Goal: Register for event/course

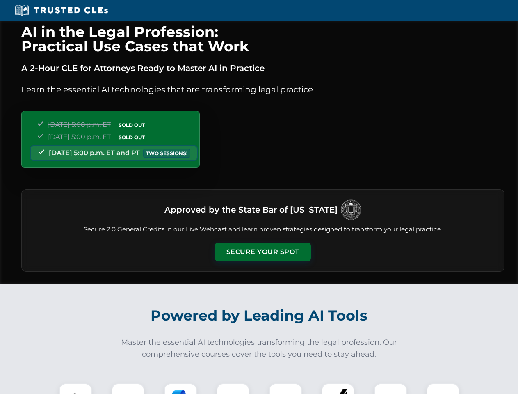
click at [263, 252] on button "Secure Your Spot" at bounding box center [263, 251] width 96 height 19
click at [75, 388] on img at bounding box center [76, 400] width 24 height 24
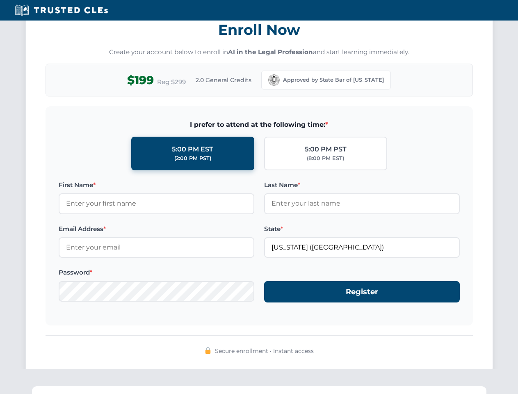
scroll to position [805, 0]
